Goal: Task Accomplishment & Management: Manage account settings

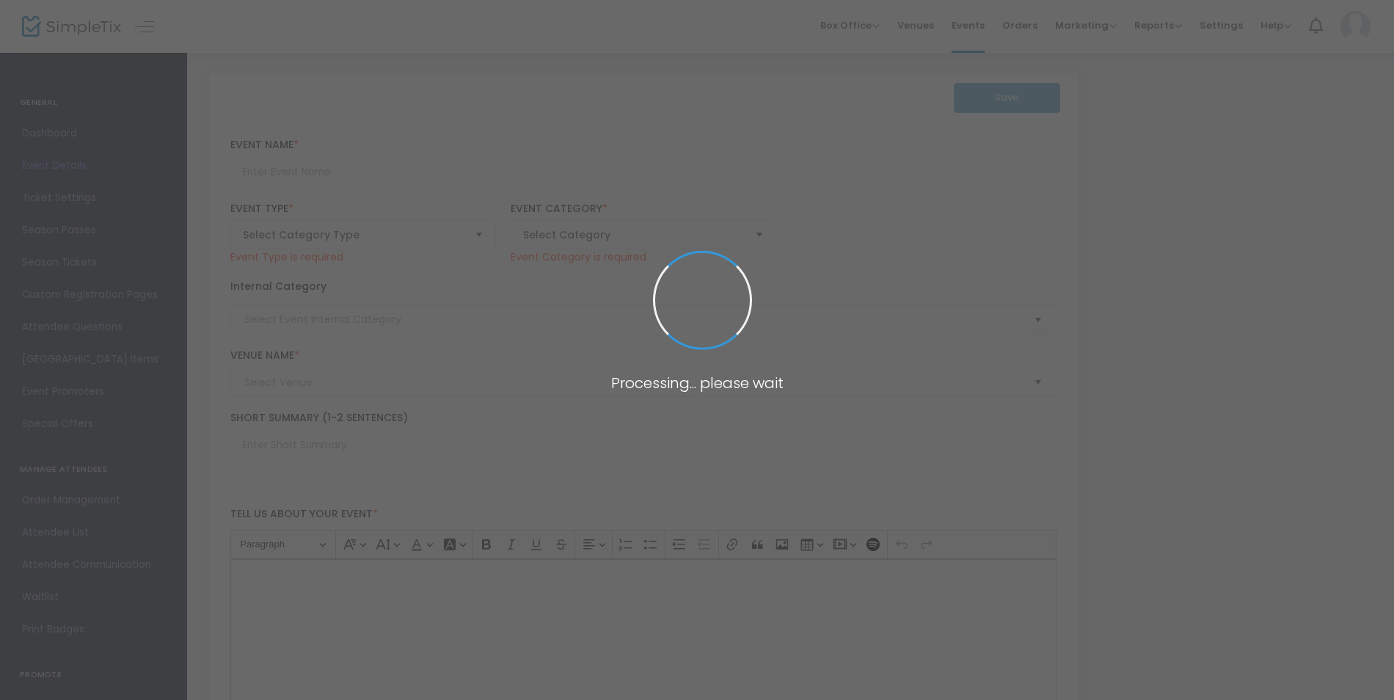
type input "Paramount 80s End of Summer Concert"
type textarea "Celebrate the end of summer with our favorite band PARAMOUNT! Join us for a gre…"
checkbox input "true"
type input "Buy Tickets"
type input "[GEOGRAPHIC_DATA]"
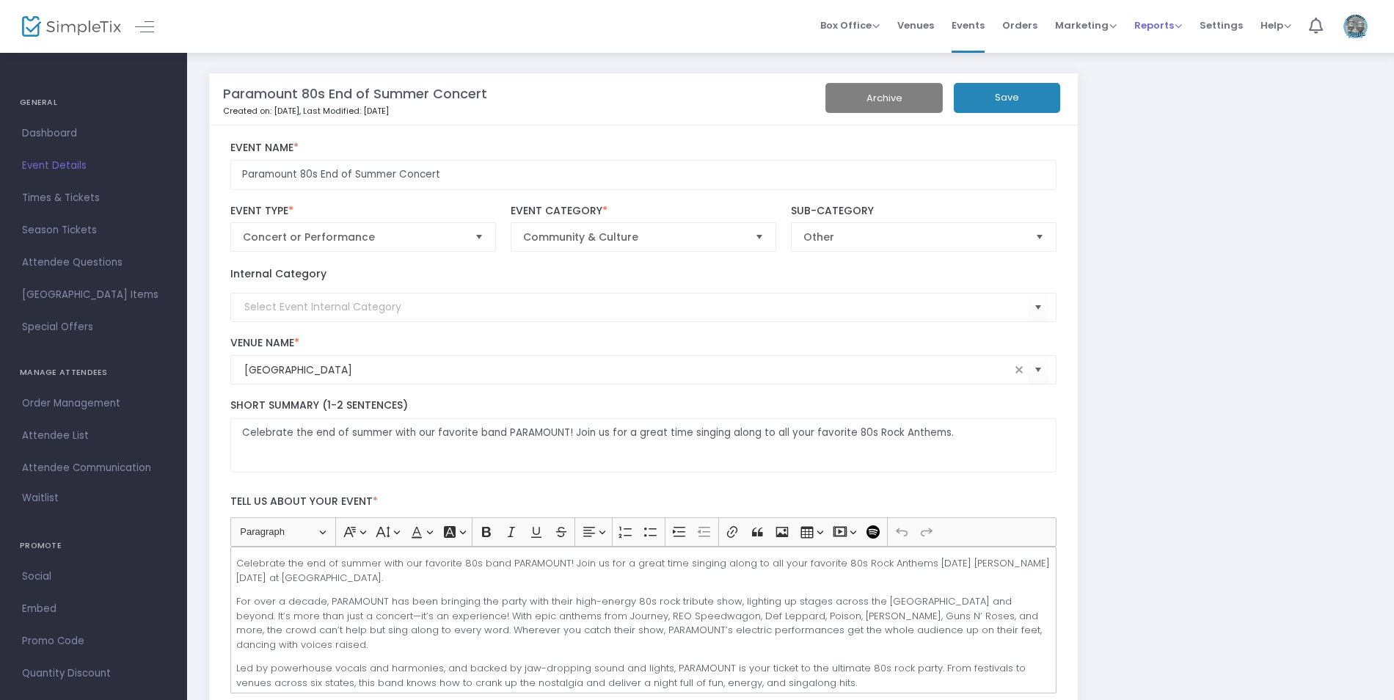
click at [1150, 27] on span "Reports" at bounding box center [1158, 25] width 48 height 14
click at [1169, 82] on li "Sales Reports" at bounding box center [1181, 78] width 95 height 29
